Goal: Information Seeking & Learning: Learn about a topic

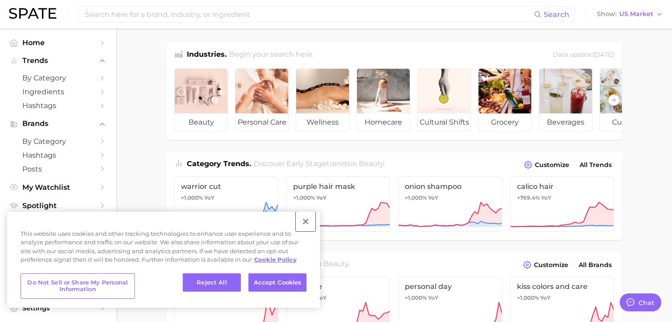
click at [306, 221] on button "Close" at bounding box center [306, 222] width 20 height 20
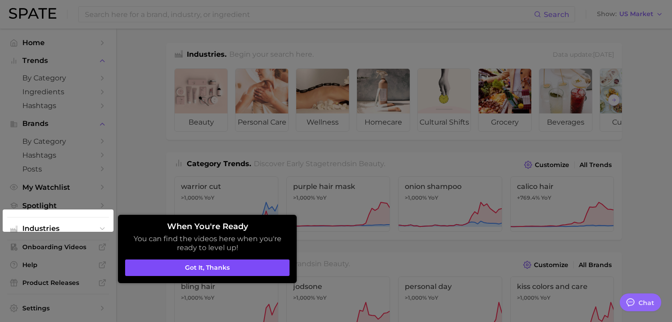
click at [240, 264] on button "Got it, thanks" at bounding box center [207, 267] width 164 height 17
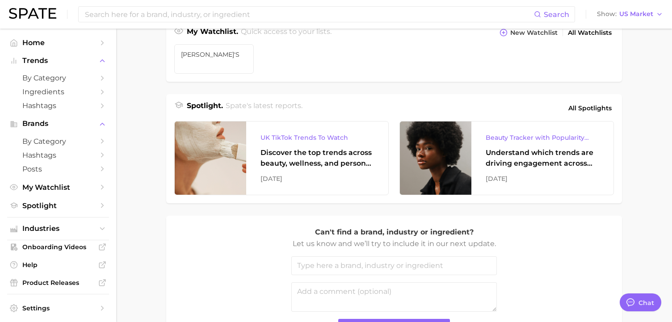
scroll to position [334, 0]
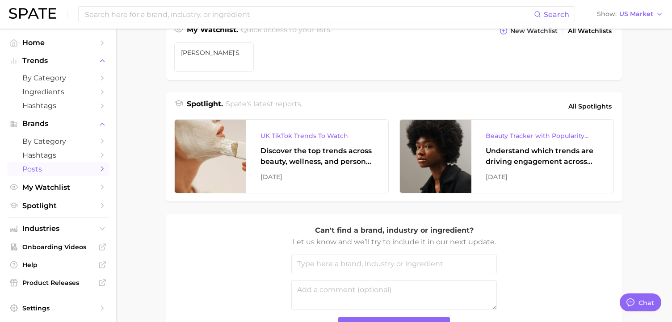
click at [55, 171] on span "Posts" at bounding box center [57, 169] width 71 height 8
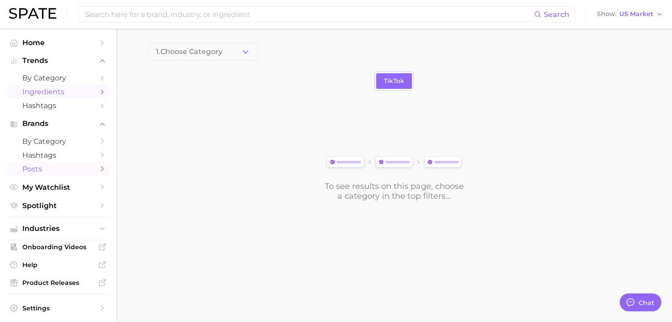
click at [46, 91] on span "Ingredients" at bounding box center [57, 92] width 71 height 8
click at [93, 92] on span "Ingredients" at bounding box center [57, 92] width 71 height 8
click at [412, 83] on link "Google" at bounding box center [399, 81] width 38 height 16
click at [338, 77] on link "Overview" at bounding box center [356, 81] width 46 height 16
click at [222, 50] on span "1. Choose Category" at bounding box center [189, 52] width 67 height 8
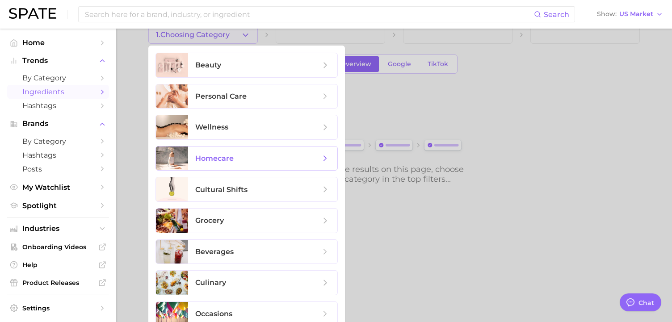
scroll to position [21, 0]
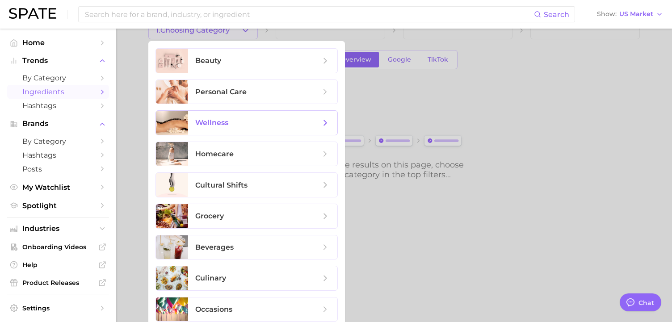
click at [249, 124] on span "wellness" at bounding box center [257, 123] width 125 height 10
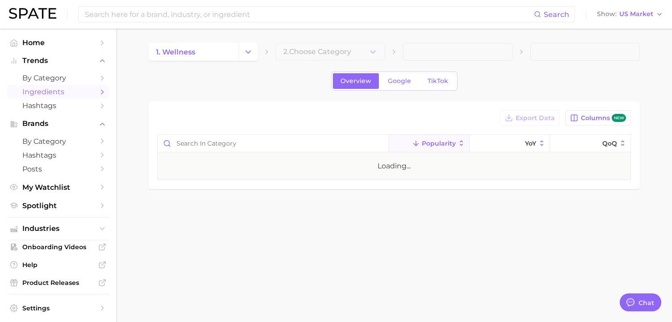
type textarea "x"
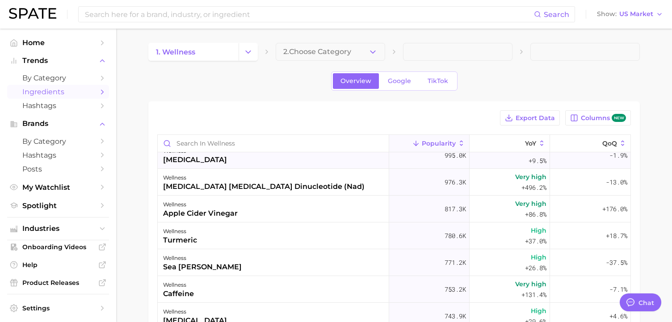
scroll to position [333, 0]
